Goal: Transaction & Acquisition: Obtain resource

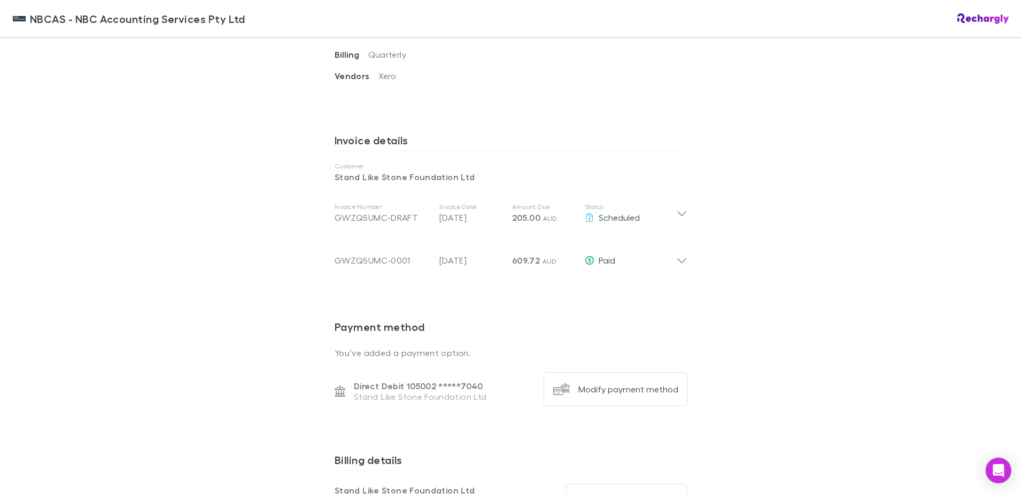
scroll to position [446, 0]
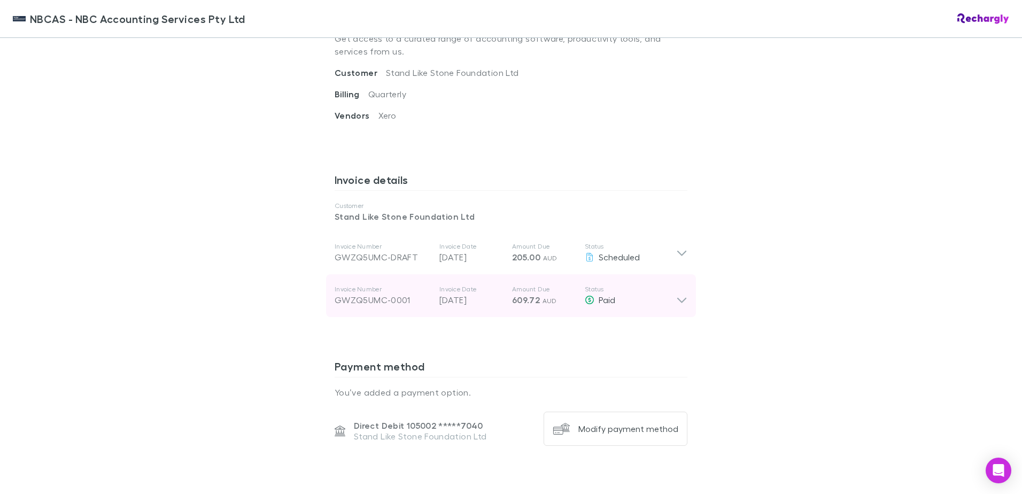
click at [683, 295] on icon at bounding box center [681, 295] width 11 height 21
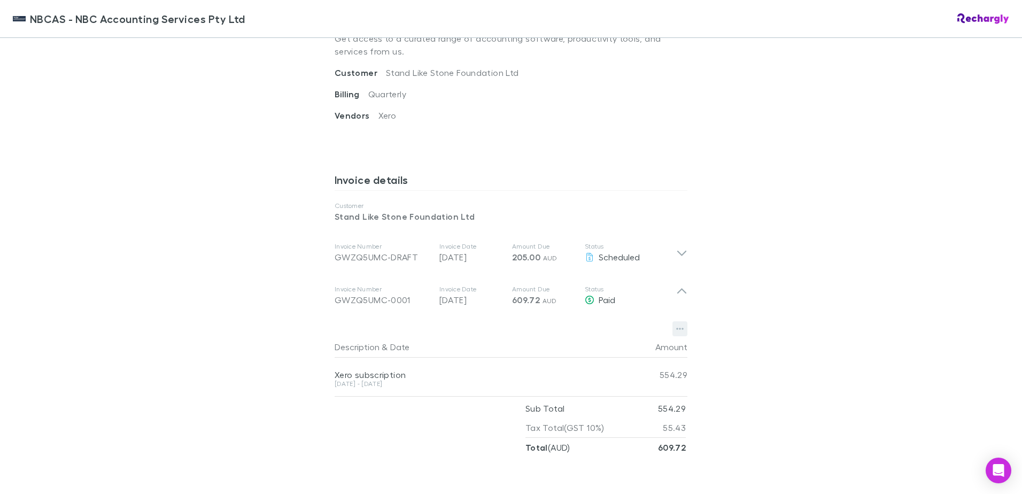
click at [676, 334] on button "button" at bounding box center [679, 328] width 15 height 15
click at [600, 346] on p "Download PDF" at bounding box center [610, 349] width 147 height 19
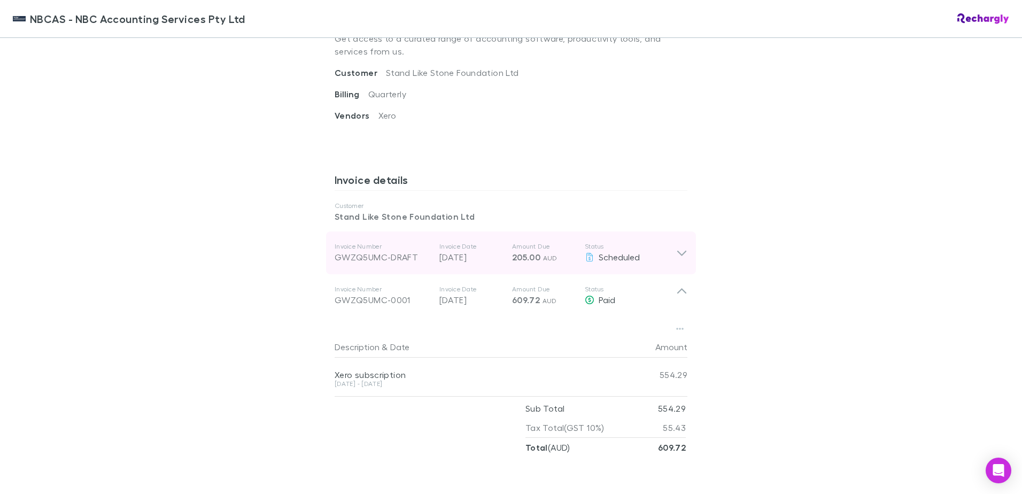
click at [681, 252] on icon at bounding box center [681, 253] width 9 height 5
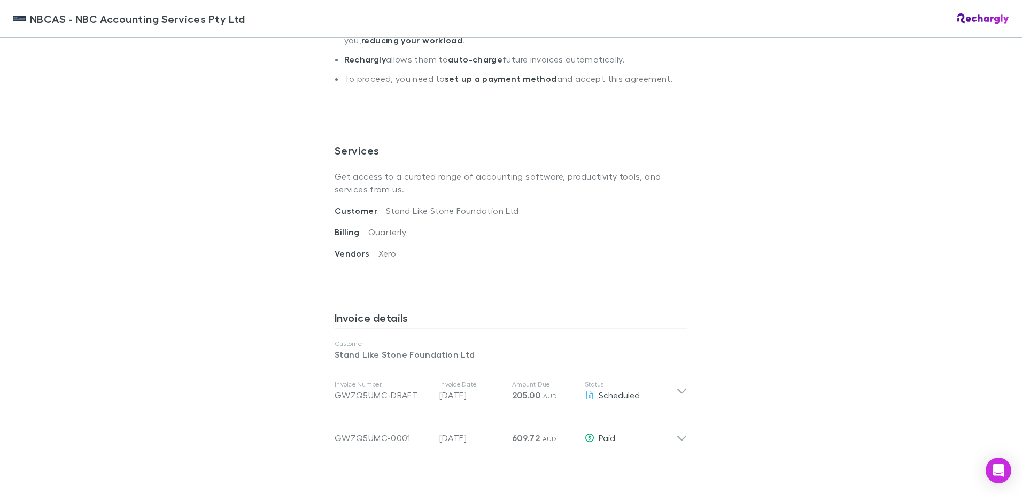
scroll to position [321, 0]
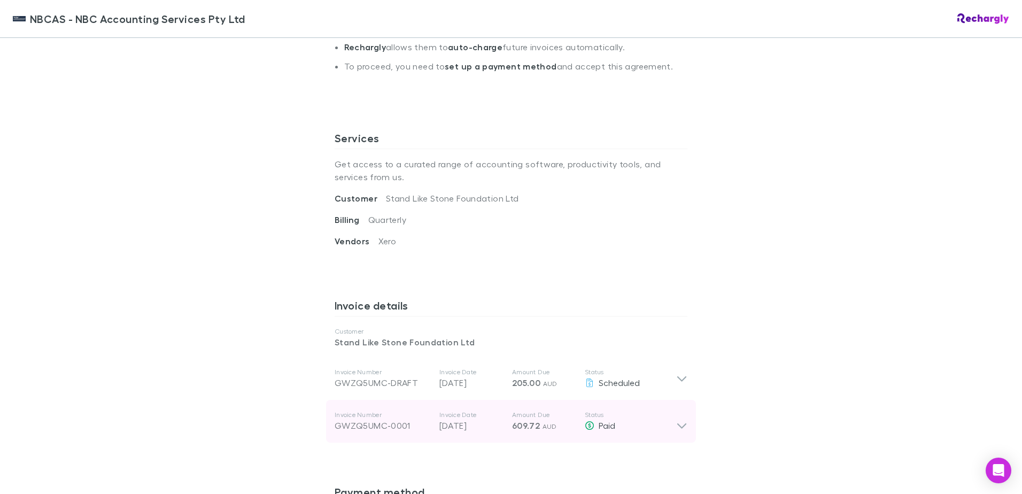
click at [678, 427] on icon at bounding box center [681, 421] width 11 height 21
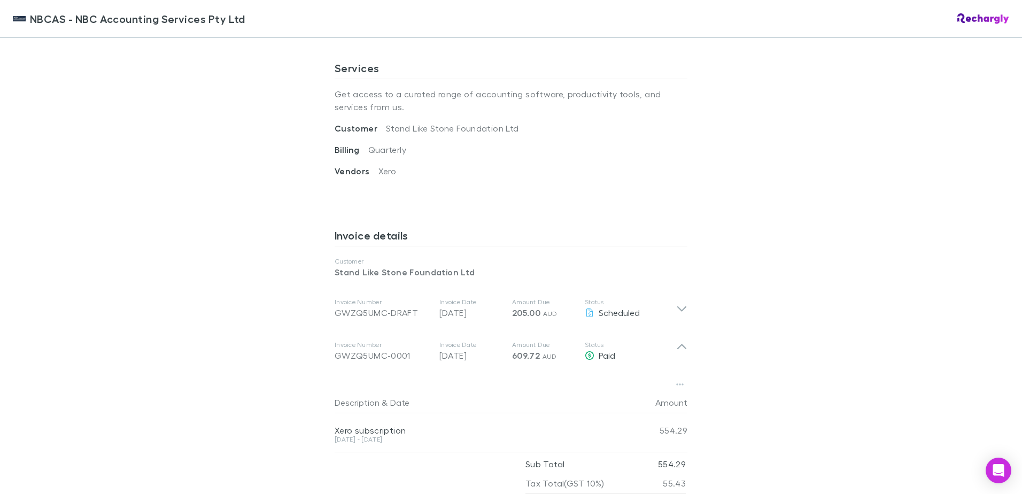
scroll to position [535, 0]
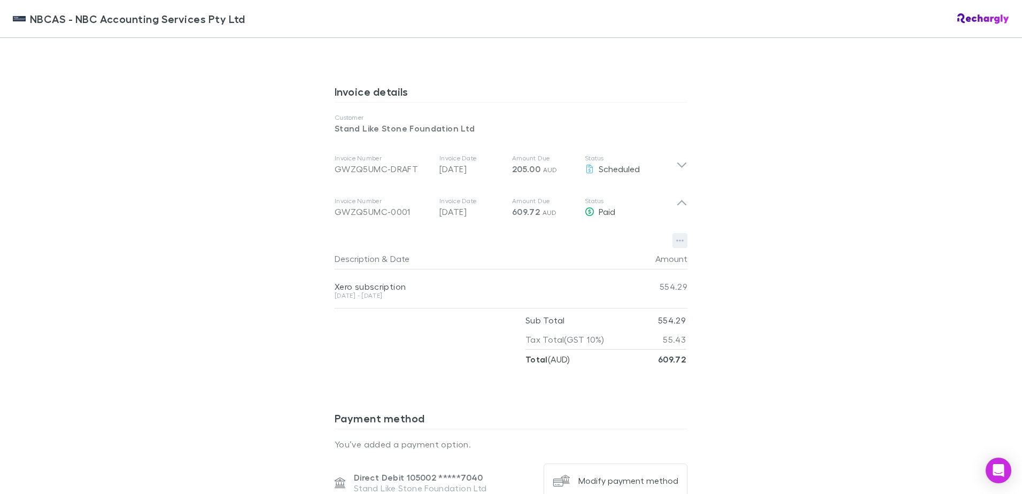
click at [680, 237] on button "button" at bounding box center [679, 240] width 15 height 15
click at [576, 259] on p "Download PDF" at bounding box center [610, 261] width 147 height 19
